Goal: Information Seeking & Learning: Understand process/instructions

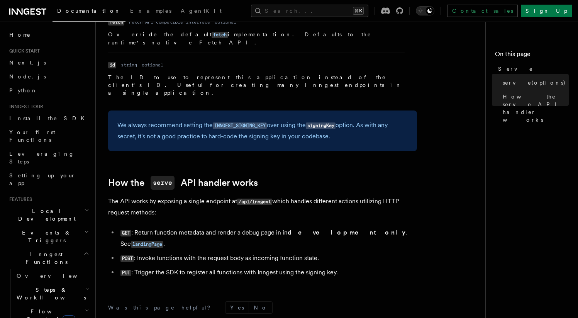
scroll to position [751, 0]
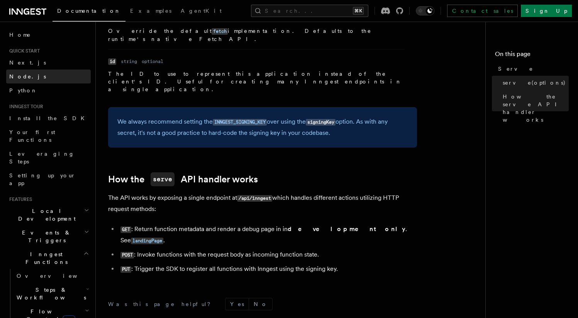
click at [19, 76] on span "Node.js" at bounding box center [27, 76] width 37 height 6
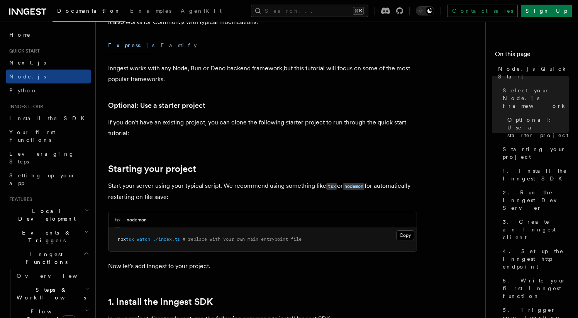
scroll to position [259, 0]
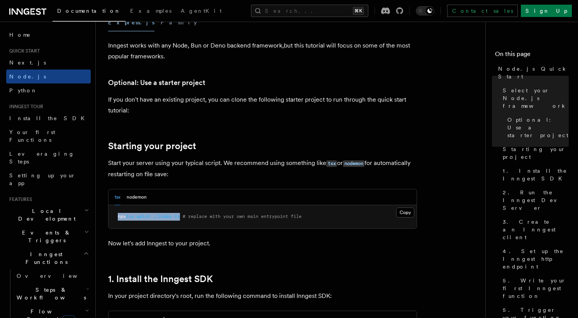
drag, startPoint x: 184, startPoint y: 216, endPoint x: 105, endPoint y: 215, distance: 78.7
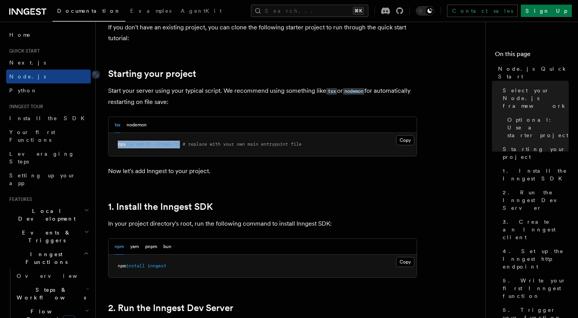
scroll to position [391, 0]
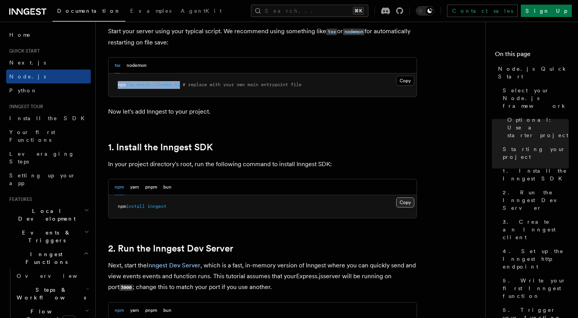
click at [405, 201] on button "Copy Copied" at bounding box center [405, 202] width 18 height 10
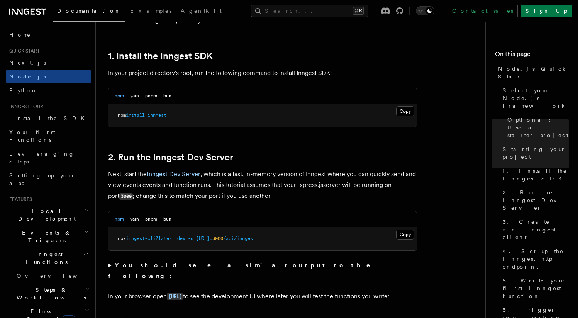
scroll to position [499, 0]
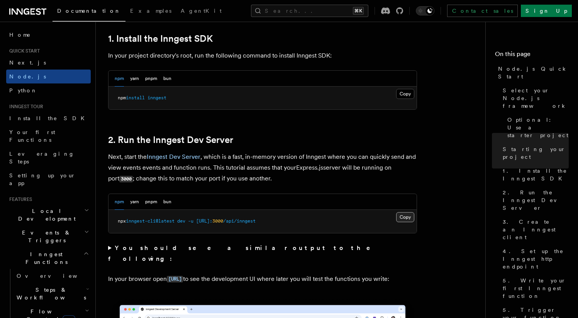
click at [409, 218] on button "Copy Copied" at bounding box center [405, 217] width 18 height 10
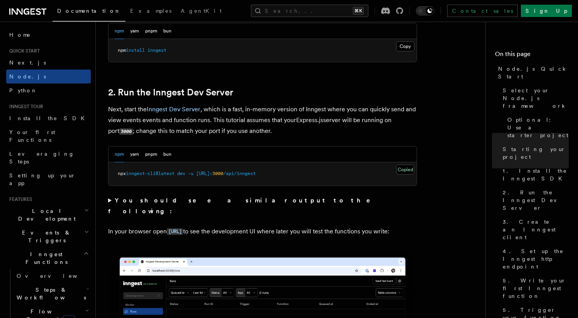
scroll to position [589, 0]
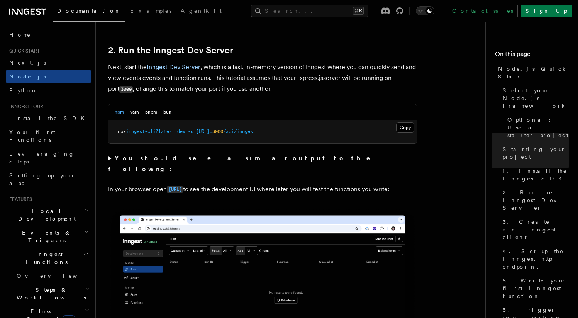
click at [183, 186] on code "[URL]" at bounding box center [175, 189] width 16 height 7
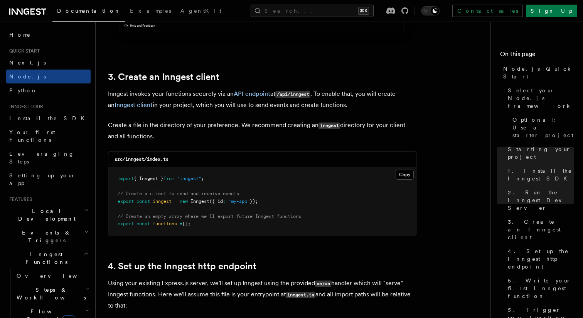
scroll to position [952, 0]
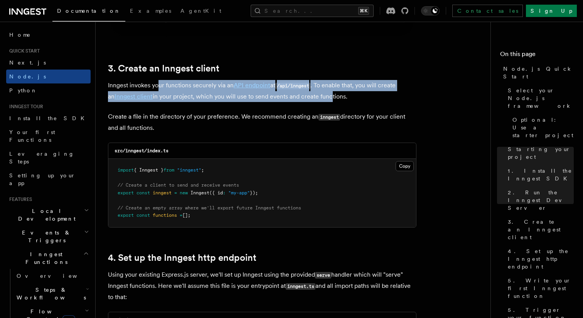
drag, startPoint x: 158, startPoint y: 85, endPoint x: 331, endPoint y: 96, distance: 173.2
click at [328, 96] on p "Inngest invokes your functions securely via an API endpoint at /api/inngest . T…" at bounding box center [262, 91] width 309 height 22
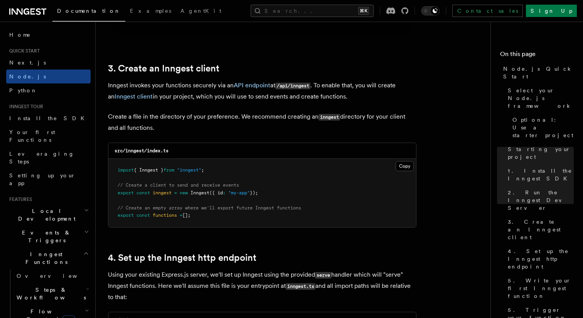
click at [331, 96] on p "Inngest invokes your functions securely via an API endpoint at /api/inngest . T…" at bounding box center [262, 91] width 309 height 22
drag, startPoint x: 205, startPoint y: 222, endPoint x: 106, endPoint y: 86, distance: 168.5
copy article "Inngest invokes your functions securely via an API endpoint at /api/inngest . T…"
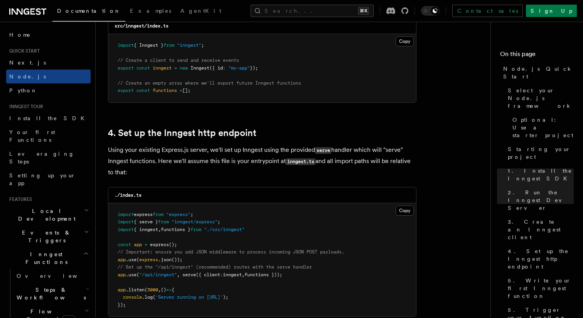
scroll to position [1077, 0]
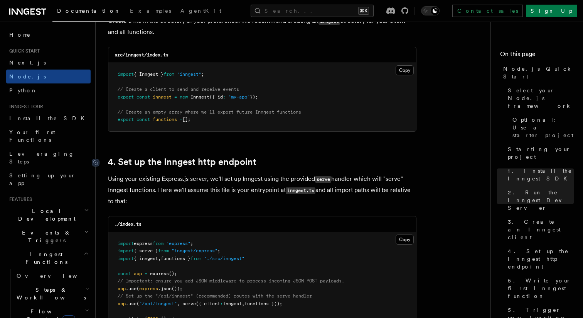
click at [160, 160] on link "4. Set up the Inngest http endpoint" at bounding box center [182, 161] width 149 height 11
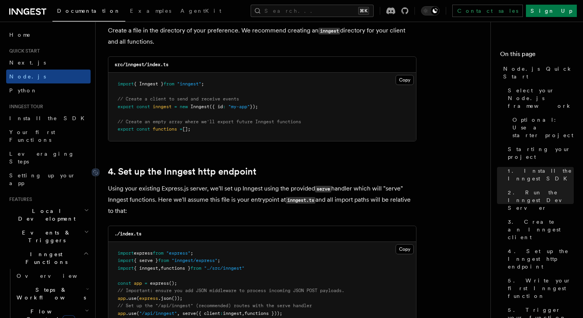
scroll to position [948, 0]
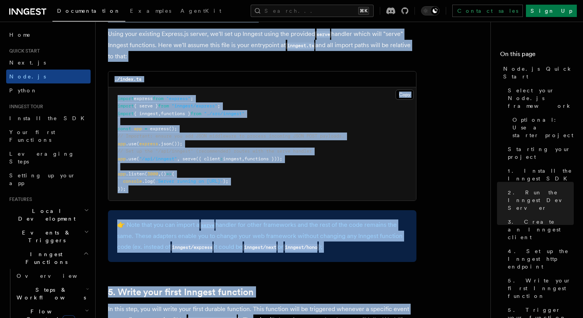
scroll to position [1205, 0]
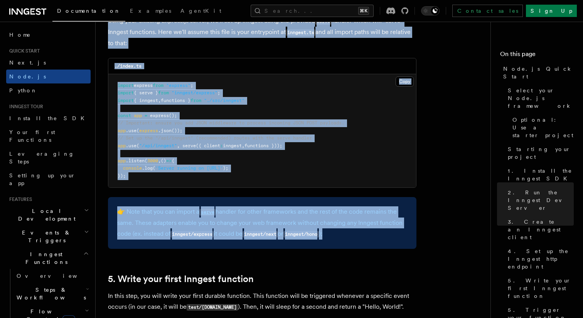
drag, startPoint x: 104, startPoint y: 87, endPoint x: 354, endPoint y: 233, distance: 289.5
copy article "Inngest invokes your functions securely via an API endpoint at /api/inngest . T…"
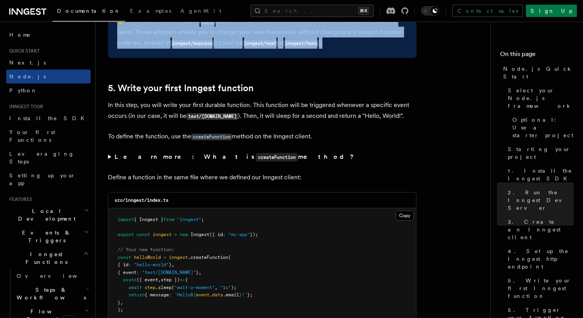
scroll to position [1405, 0]
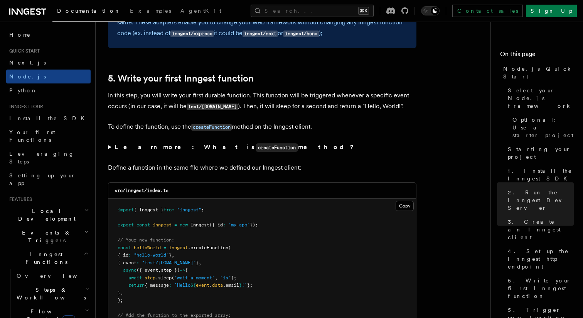
click at [111, 148] on summary "Learn more: What is createFunction method?" at bounding box center [262, 147] width 309 height 11
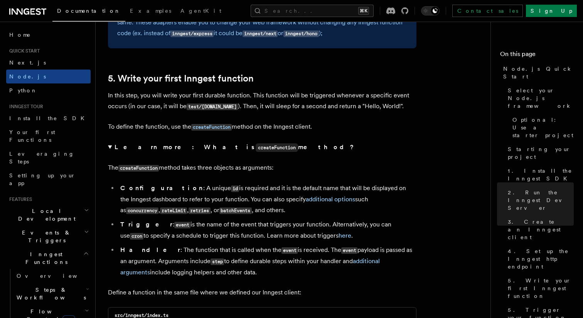
click at [110, 148] on summary "Learn more: What is createFunction method?" at bounding box center [262, 147] width 309 height 11
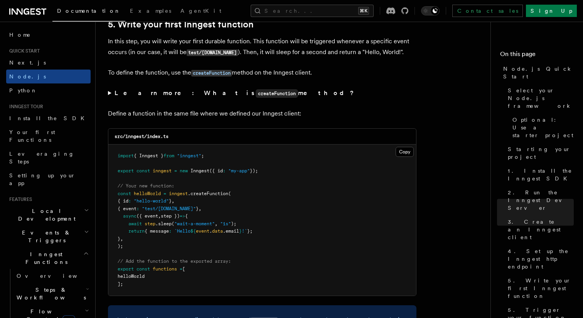
scroll to position [1461, 0]
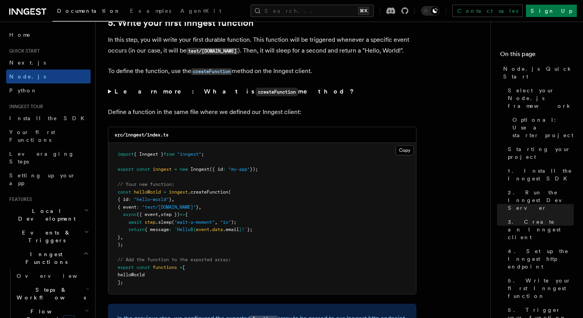
click at [111, 93] on summary "Learn more: What is createFunction method?" at bounding box center [262, 91] width 309 height 11
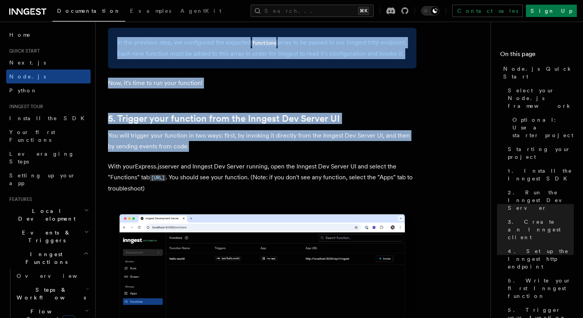
scroll to position [1865, 0]
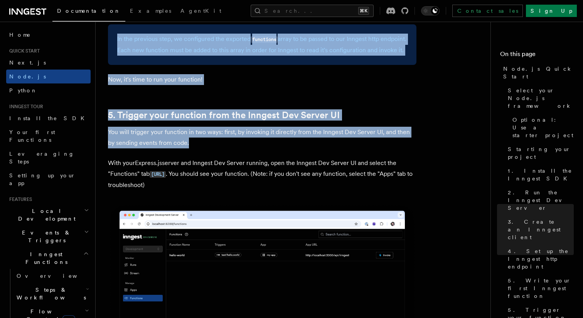
drag, startPoint x: 112, startPoint y: 61, endPoint x: 181, endPoint y: 73, distance: 69.3
copy article "In this step, you will write your first durable function. This function will be…"
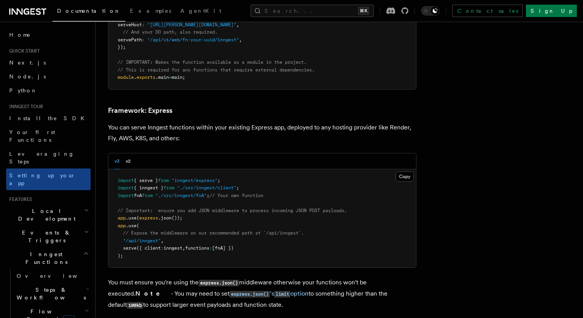
scroll to position [1980, 0]
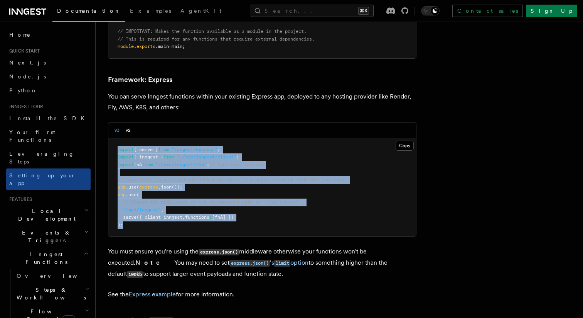
drag, startPoint x: 135, startPoint y: 195, endPoint x: 115, endPoint y: 112, distance: 85.2
click at [115, 138] on pre "import { serve } from "inngest/express" ; import { inngest } from "./src/innges…" at bounding box center [262, 187] width 308 height 98
copy code "import { serve } from "inngest/express" ; import { inngest } from "./src/innges…"
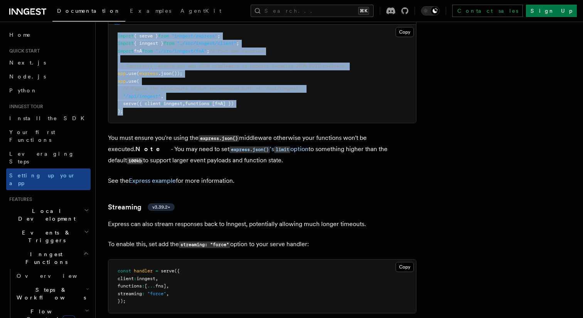
scroll to position [2338, 0]
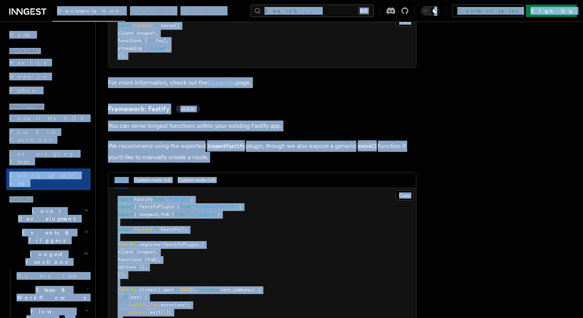
copy div "Documentation Examples AgentKit Search... ⌘K Contact sales Sign Up Search... Do…"
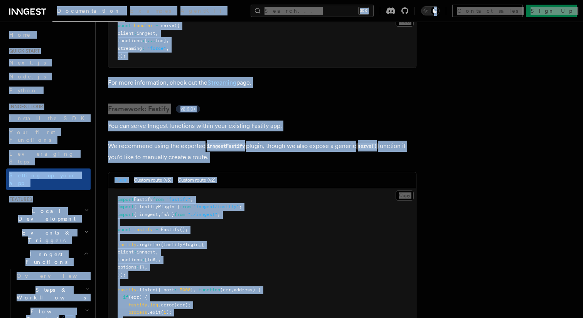
click at [273, 188] on pre "import Fastify from "fastify" ; import { fastifyPlugin } from "inngest/fastify"…" at bounding box center [262, 263] width 308 height 151
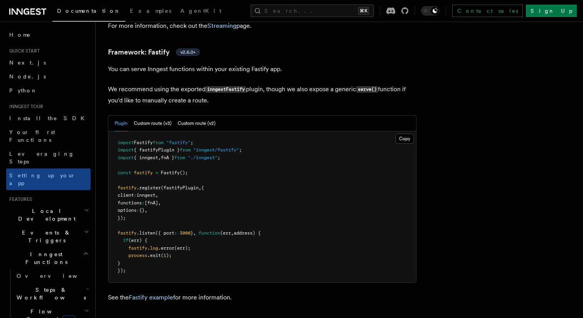
scroll to position [2530, 0]
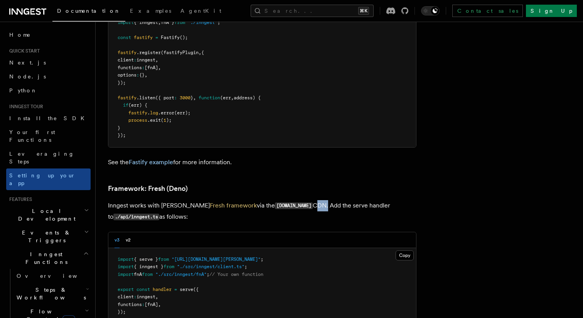
click at [273, 200] on p "Inngest works with Deno's Fresh framework via the esm.sh CDN. Add the serve han…" at bounding box center [262, 211] width 309 height 22
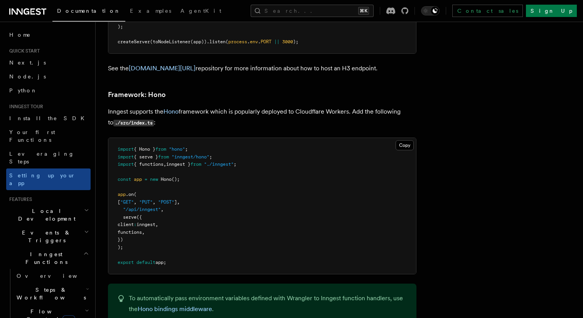
scroll to position [3736, 0]
